Goal: Register for event/course

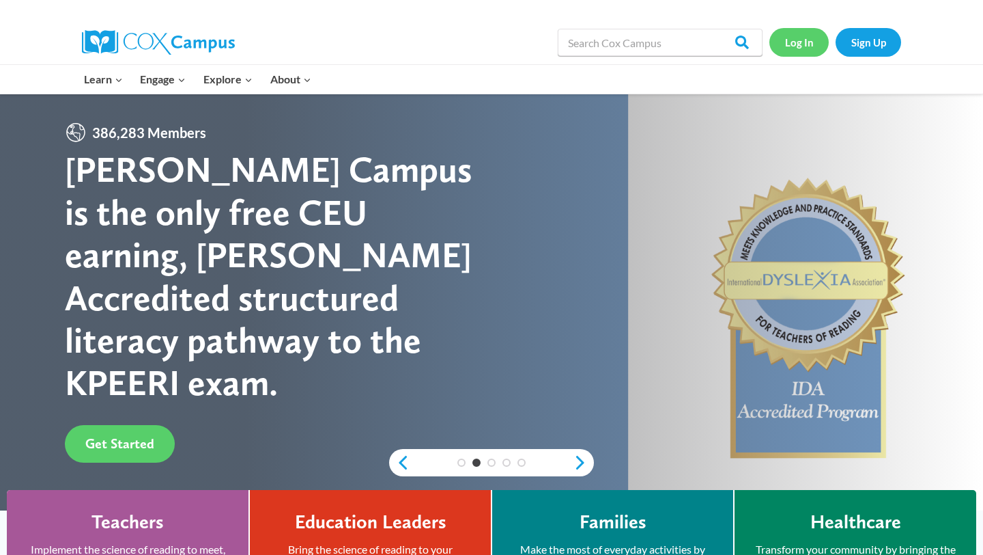
click at [800, 40] on link "Log In" at bounding box center [799, 42] width 59 height 28
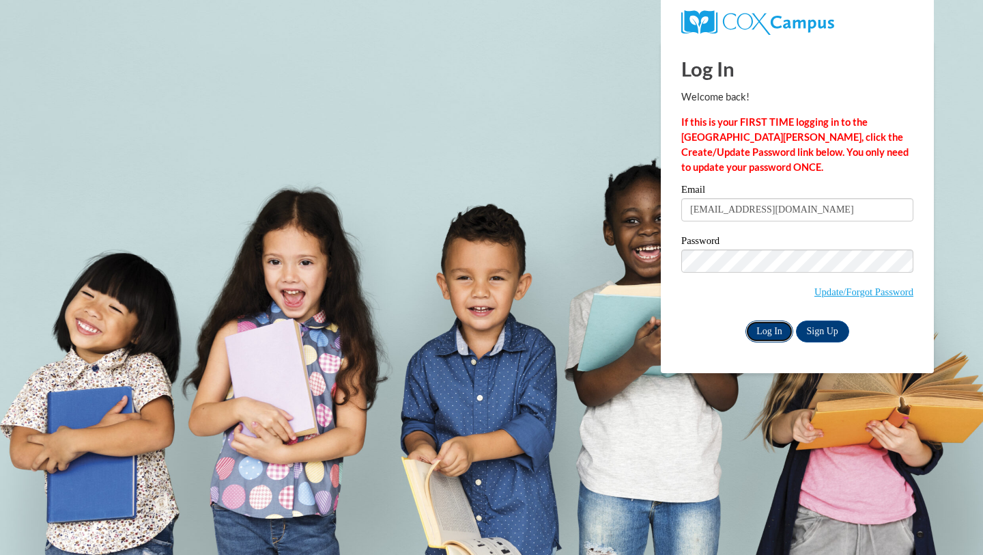
click at [764, 327] on input "Log In" at bounding box center [770, 331] width 48 height 22
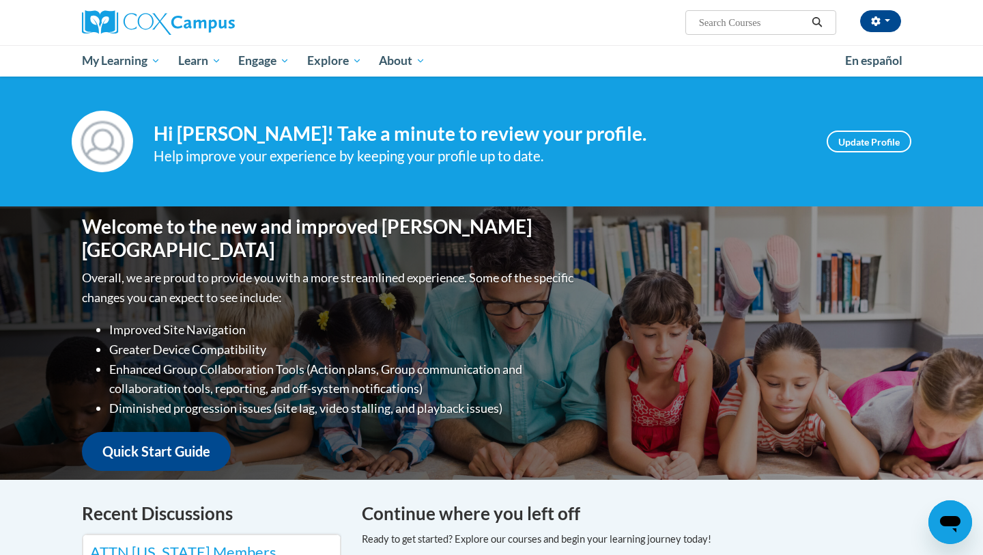
click at [764, 28] on input "Search..." at bounding box center [752, 22] width 109 height 16
type input "early literacy: print awareness"
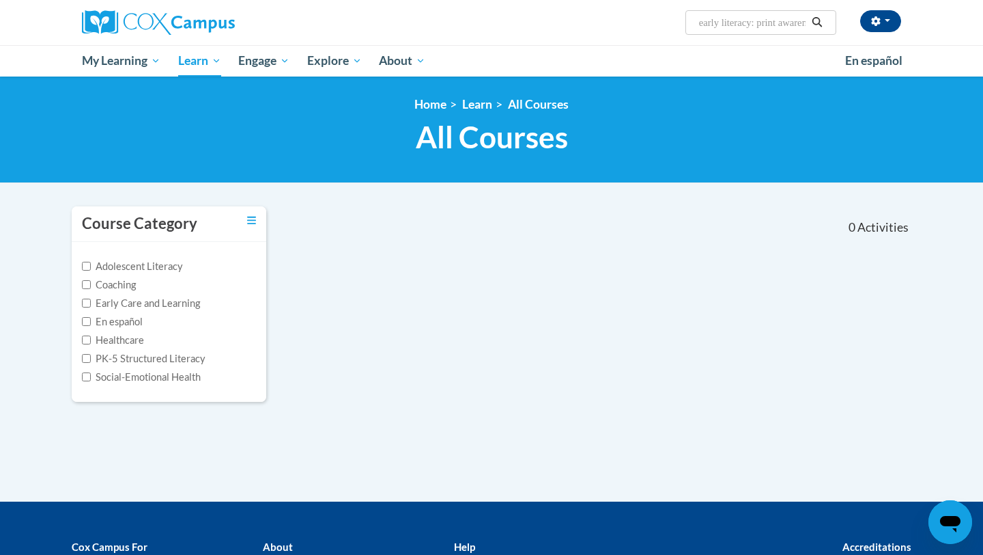
click at [748, 26] on input "early literacy: print awareness" at bounding box center [752, 22] width 109 height 16
drag, startPoint x: 762, startPoint y: 25, endPoint x: 640, endPoint y: 20, distance: 121.7
click at [640, 20] on div "Kadence Teran (America/New_York UTC-04:00) My Profile Inbox My Transcripts Log …" at bounding box center [632, 17] width 560 height 35
type input "Print awareness"
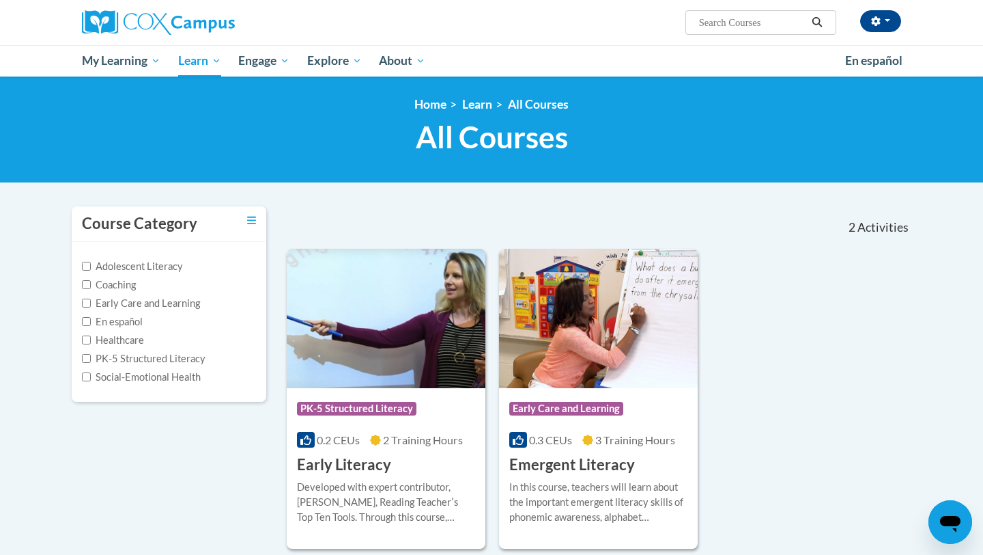
type input "Print awareness"
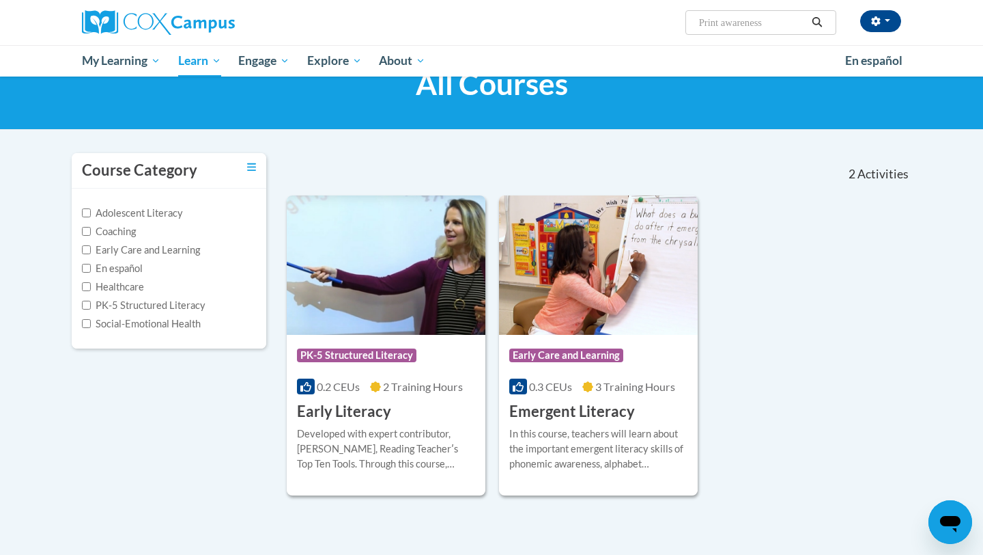
scroll to position [60, 0]
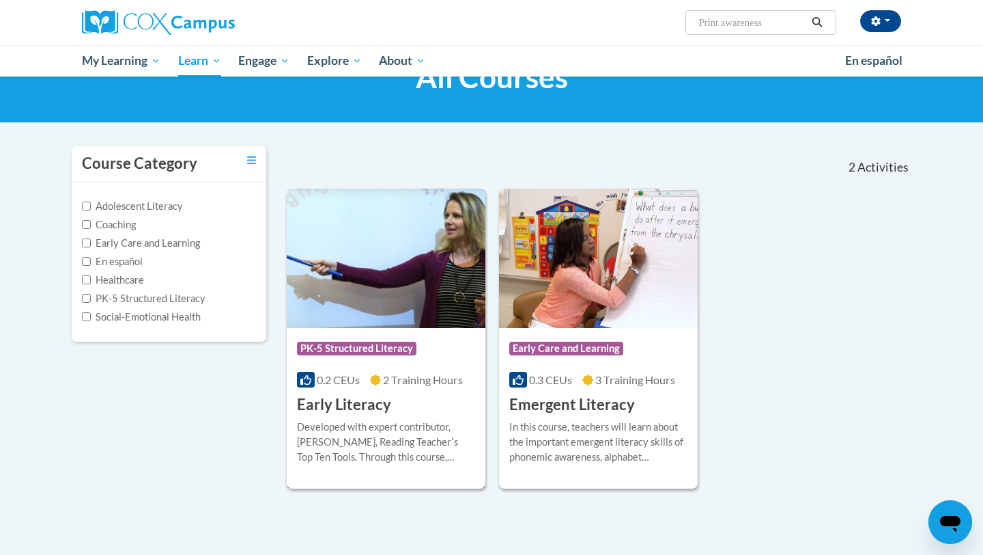
click at [376, 410] on h3 "Early Literacy" at bounding box center [344, 404] width 94 height 21
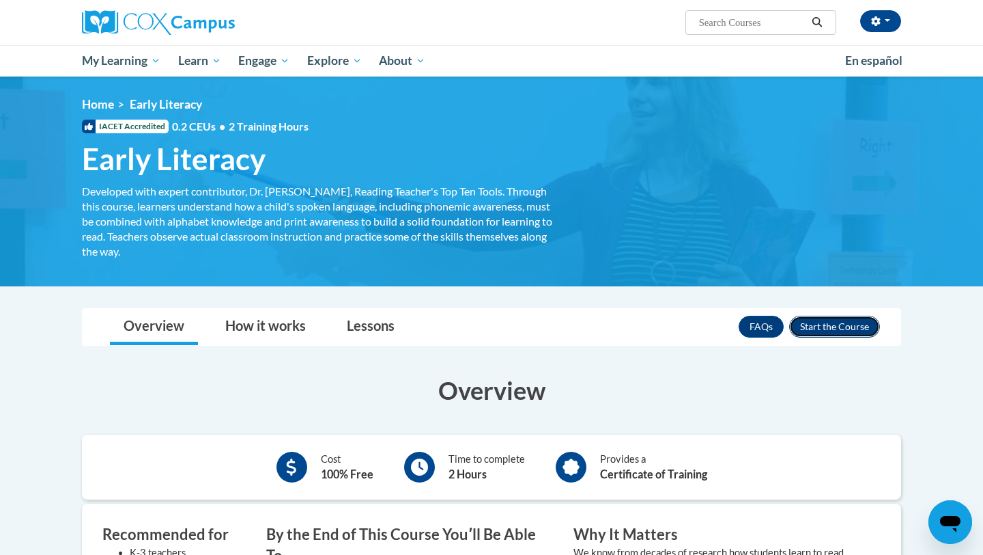
click at [813, 331] on button "Enroll" at bounding box center [835, 327] width 91 height 22
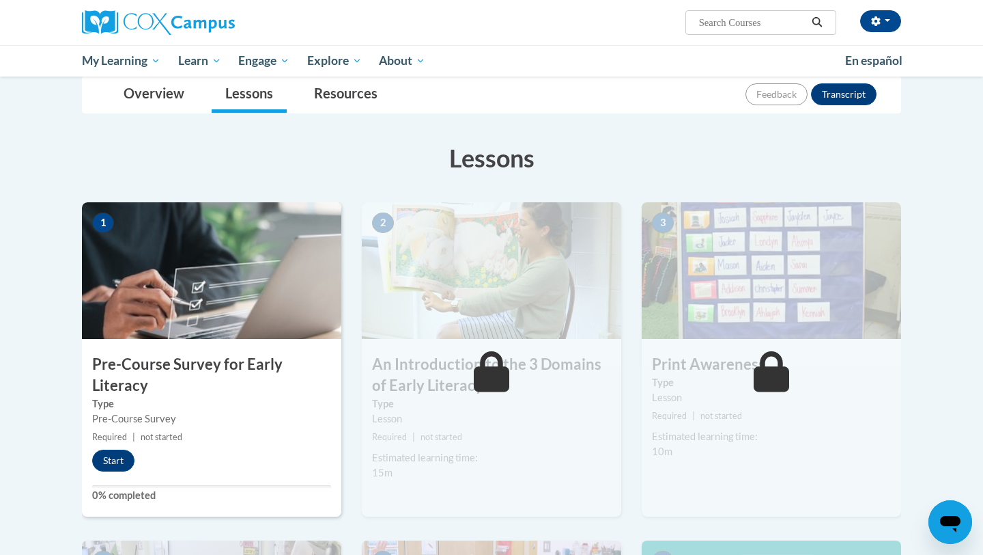
scroll to position [163, 0]
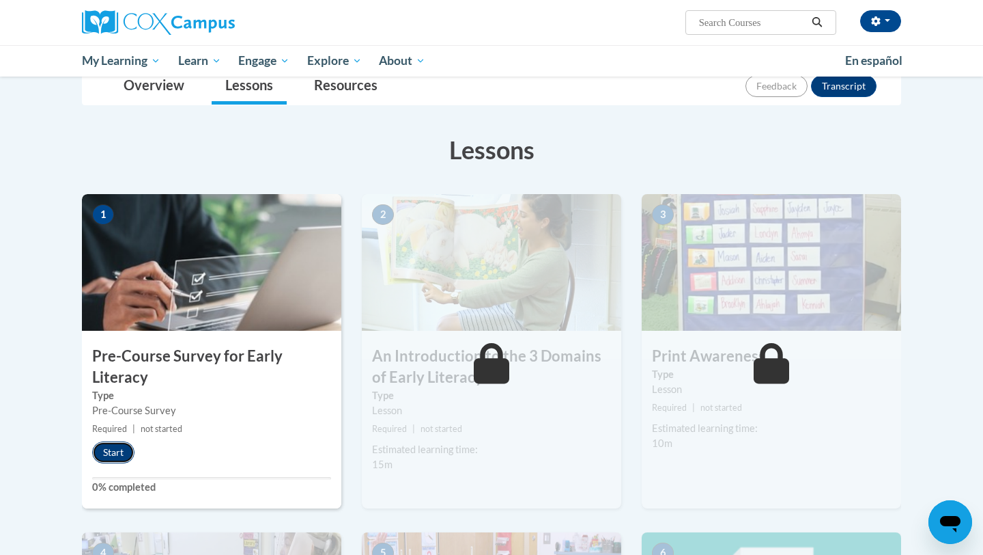
click at [122, 456] on button "Start" at bounding box center [113, 452] width 42 height 22
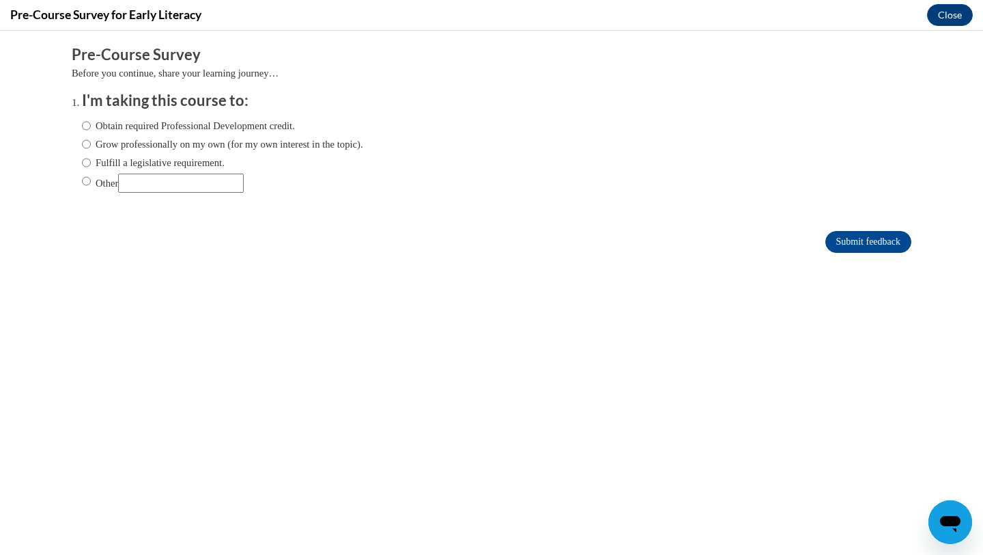
scroll to position [0, 0]
click at [236, 150] on label "Grow professionally on my own (for my own interest in the topic)." at bounding box center [222, 144] width 281 height 15
click at [91, 150] on input "Grow professionally on my own (for my own interest in the topic)." at bounding box center [86, 144] width 9 height 15
radio input "true"
click at [845, 245] on input "Submit feedback" at bounding box center [869, 242] width 86 height 22
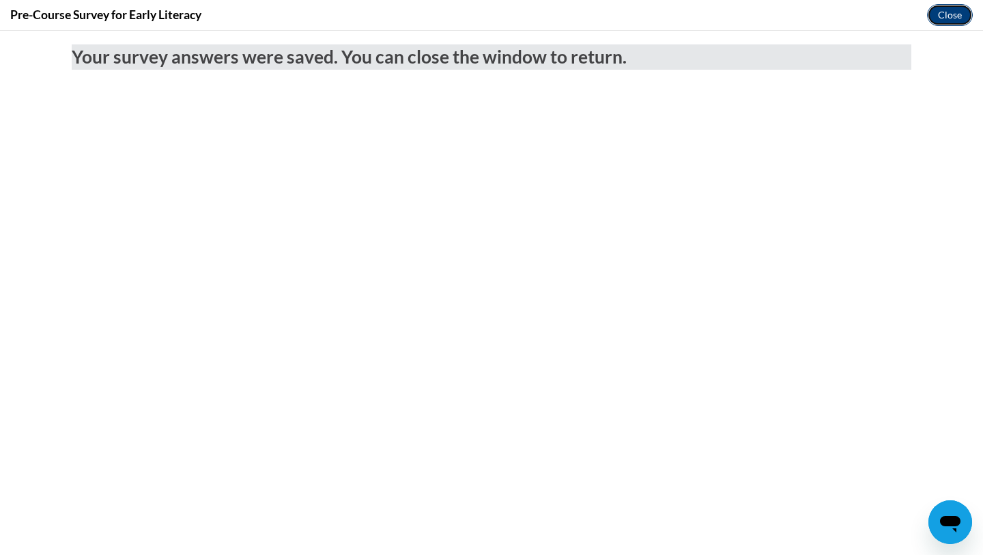
click at [951, 16] on button "Close" at bounding box center [950, 15] width 46 height 22
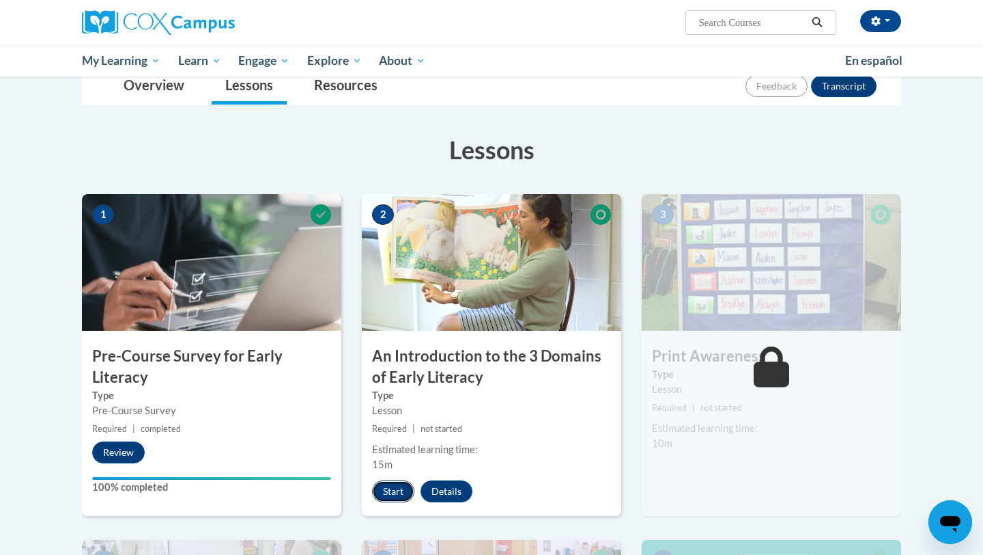
click at [395, 489] on button "Start" at bounding box center [393, 491] width 42 height 22
